Goal: Transaction & Acquisition: Purchase product/service

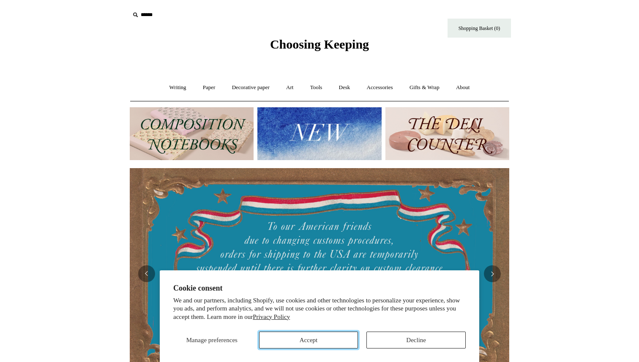
click at [313, 336] on button "Accept" at bounding box center [308, 340] width 99 height 17
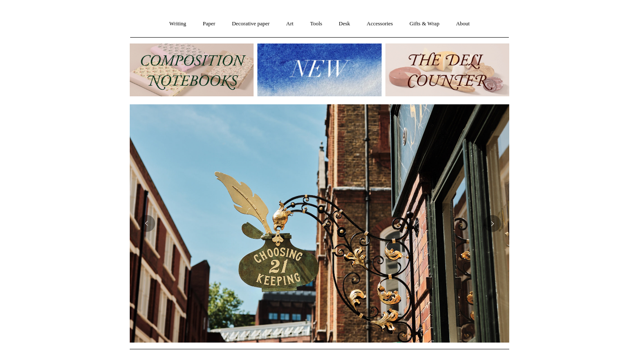
scroll to position [65, 0]
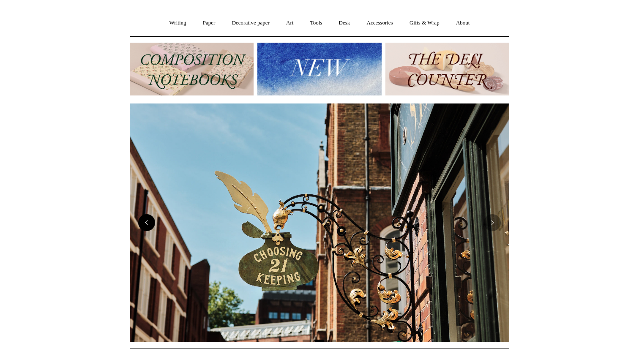
click at [149, 228] on button "Previous" at bounding box center [146, 222] width 17 height 17
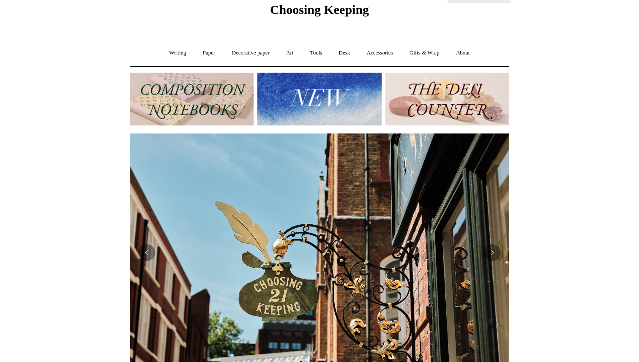
scroll to position [0, 0]
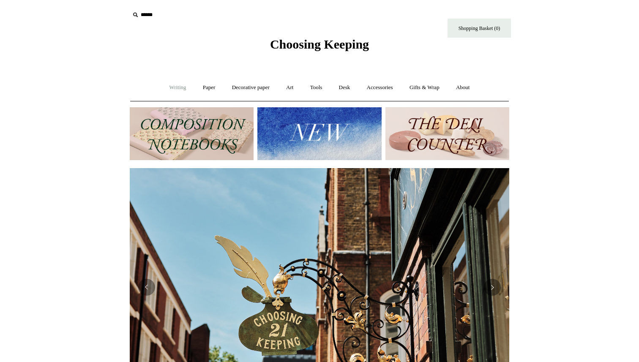
click at [165, 87] on link "Writing +" at bounding box center [178, 87] width 32 height 22
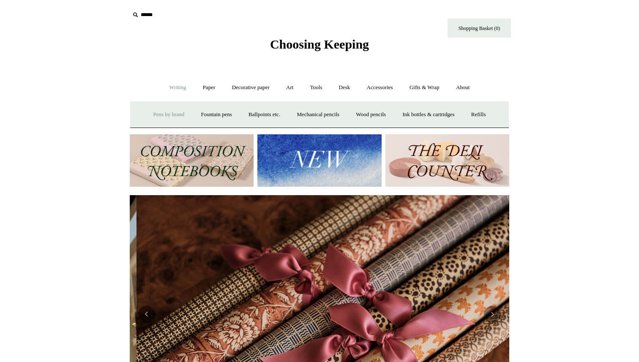
scroll to position [0, 759]
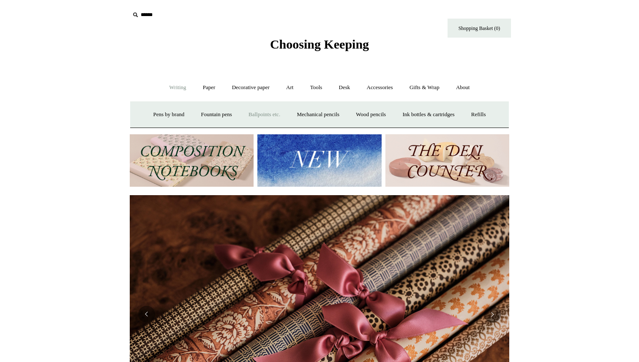
click at [248, 111] on link "Ballpoints etc. +" at bounding box center [264, 114] width 47 height 22
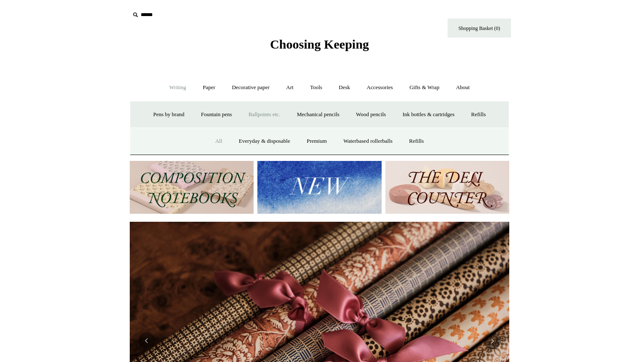
click at [211, 141] on link "All" at bounding box center [218, 141] width 22 height 22
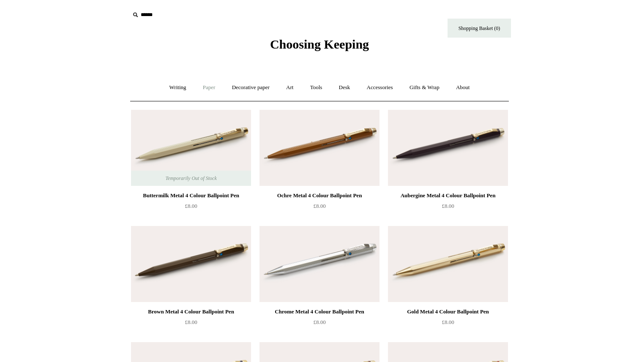
click at [207, 87] on link "Paper +" at bounding box center [209, 87] width 28 height 22
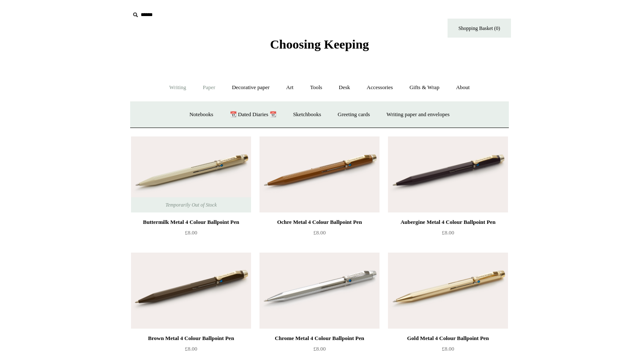
click at [174, 91] on link "Writing +" at bounding box center [178, 87] width 32 height 22
click at [271, 110] on link "Ballpoints etc. +" at bounding box center [264, 114] width 47 height 22
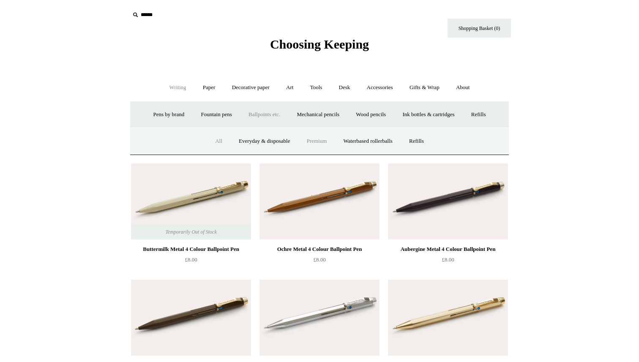
click at [308, 145] on link "Premium" at bounding box center [316, 141] width 35 height 22
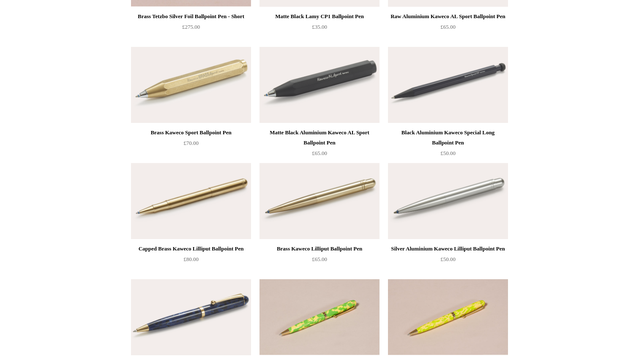
scroll to position [313, 0]
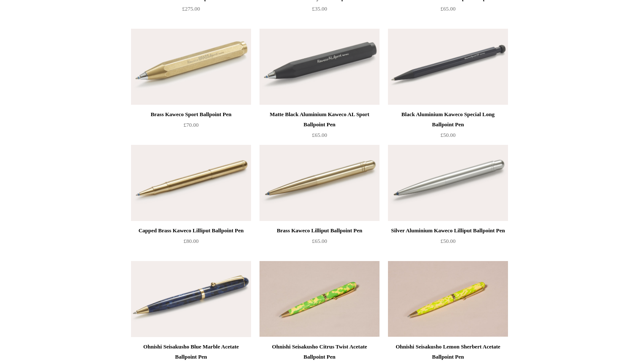
click at [112, 212] on div "Ohnishi Seisakusho Sakura Cherry Tree Acetate Ballpoint Pen £80.00" at bounding box center [319, 140] width 422 height 697
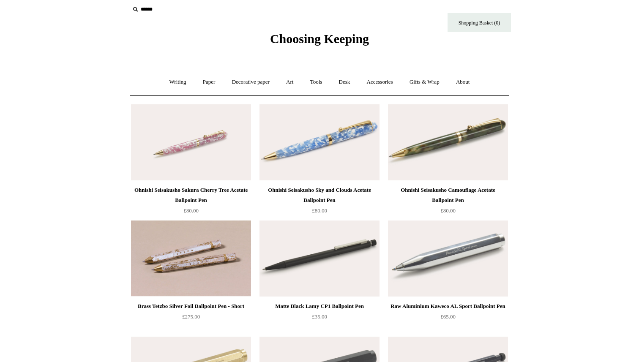
scroll to position [0, 0]
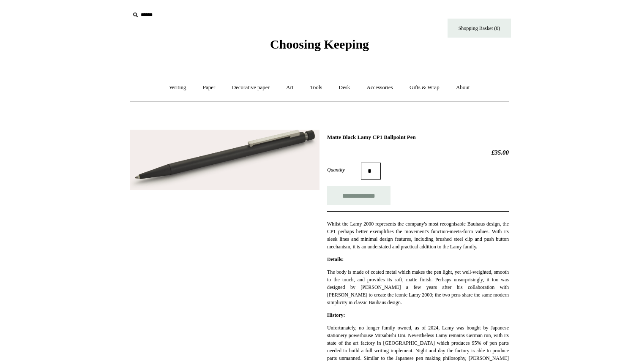
click at [179, 180] on img at bounding box center [224, 160] width 189 height 60
